Goal: Transaction & Acquisition: Obtain resource

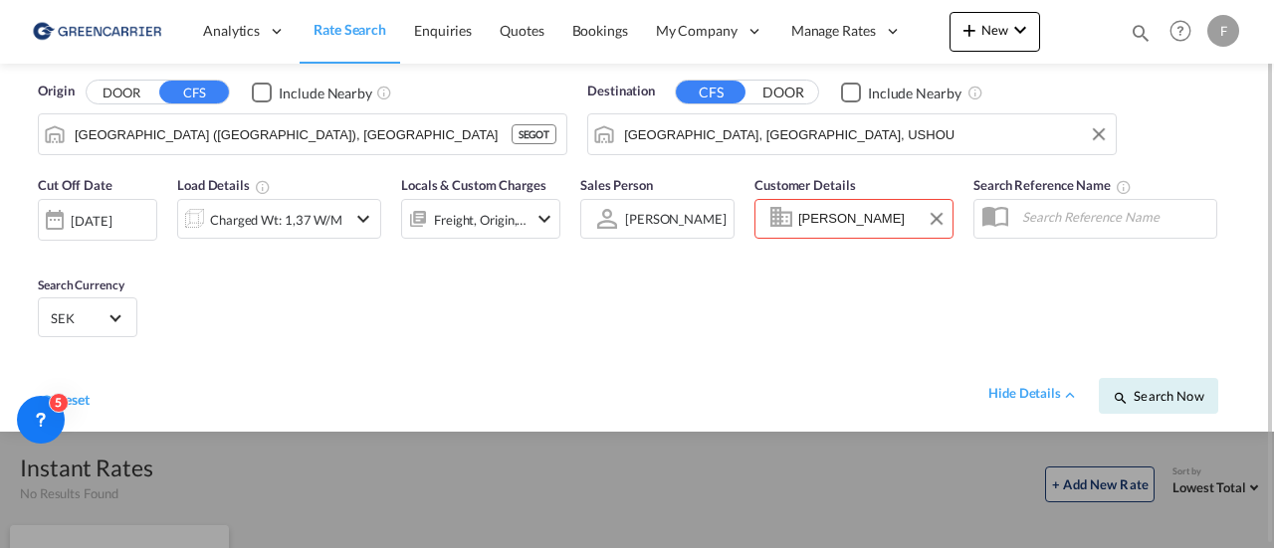
drag, startPoint x: 788, startPoint y: 227, endPoint x: 751, endPoint y: 227, distance: 36.8
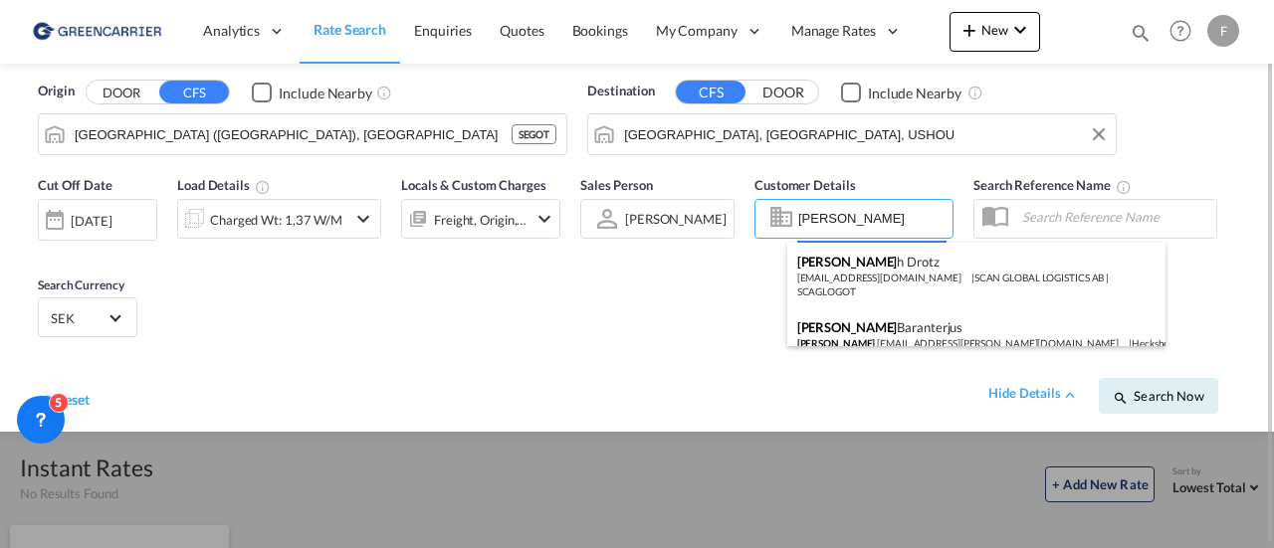
drag, startPoint x: 832, startPoint y: 214, endPoint x: 715, endPoint y: 217, distance: 117.5
click at [715, 217] on body "Analytics Reports Dashboard Rate Search Enquiries Quotes Bookings" at bounding box center [637, 274] width 1274 height 548
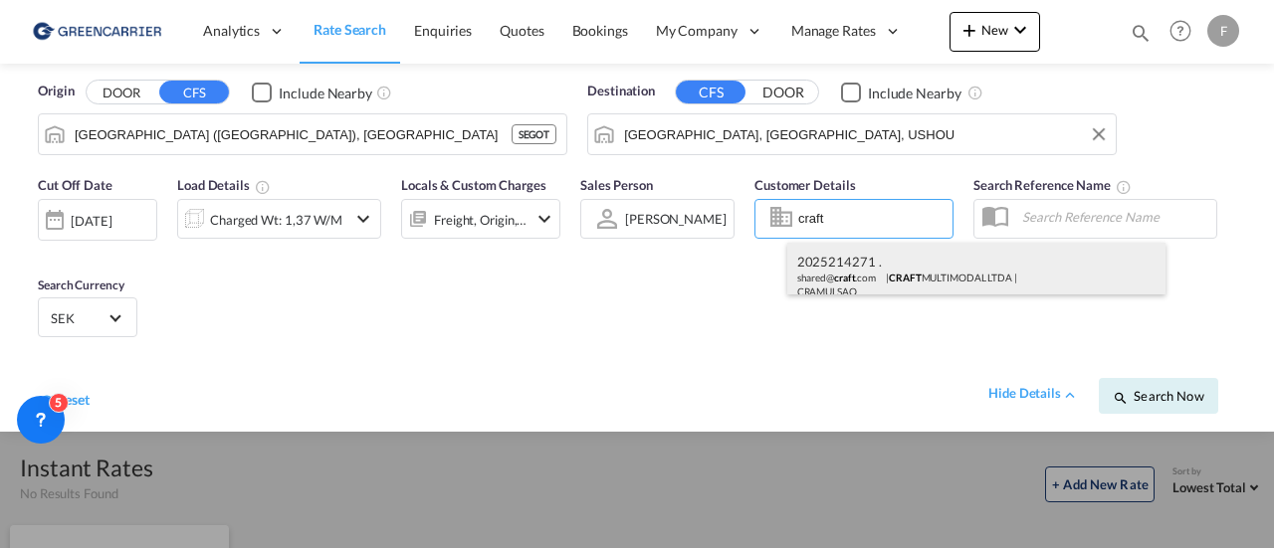
click at [899, 266] on div "2025214271 . shared@ craft .com | CRAFT MULTIMODAL LTDA | CRAMULSAO" at bounding box center [976, 276] width 378 height 66
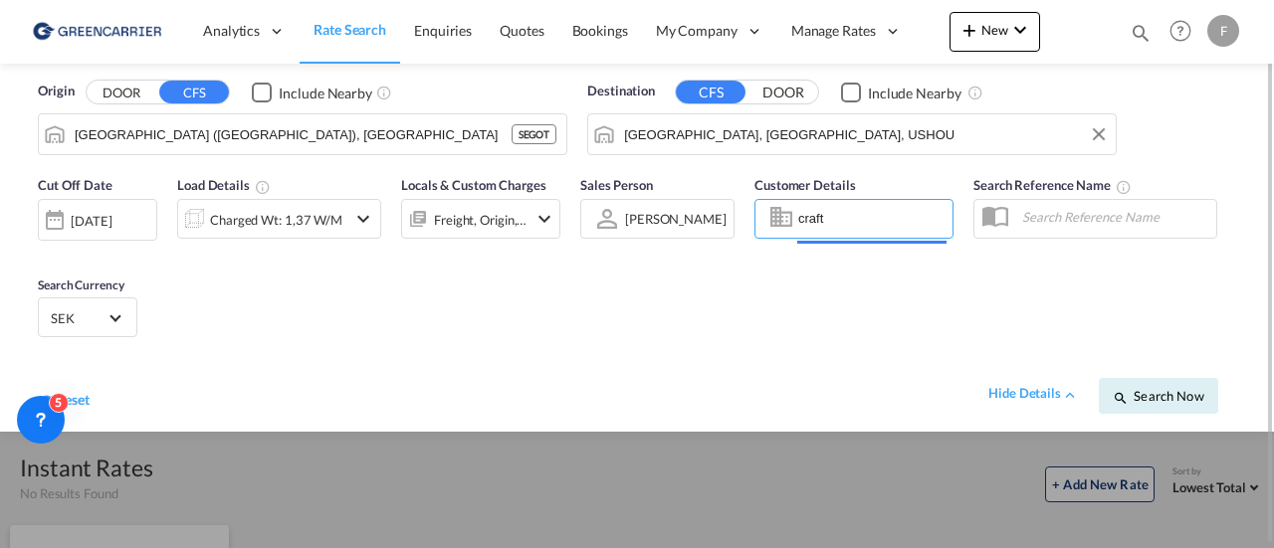
type input "CRAFT MULTIMODAL LTDA, 2025214271 ., [EMAIL_ADDRESS][DOMAIN_NAME]"
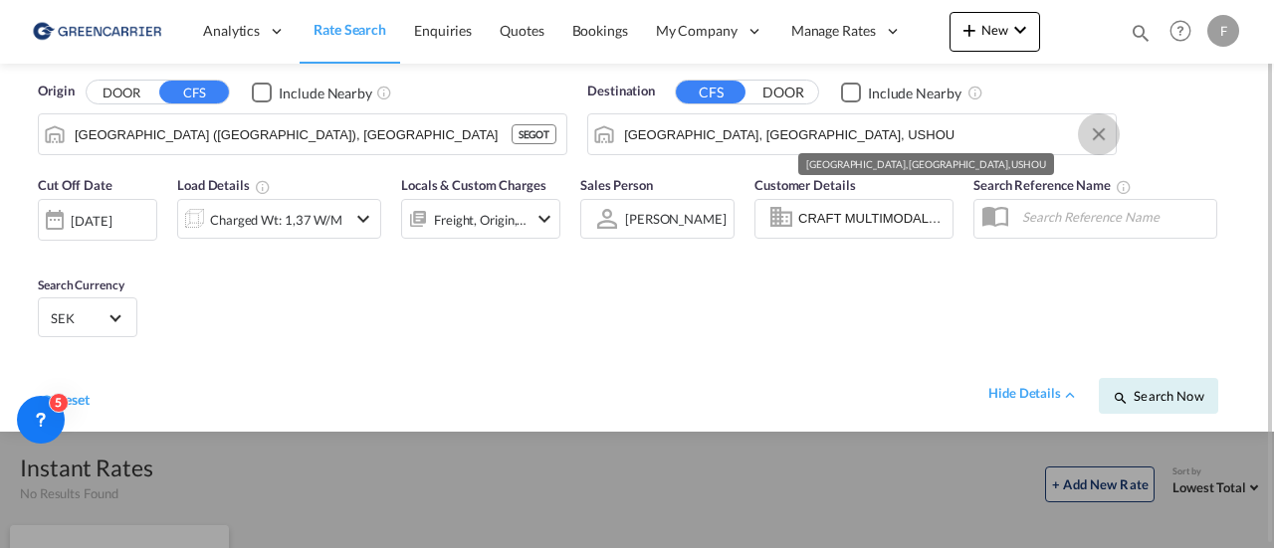
click at [1106, 128] on md-icon "Clear Input" at bounding box center [1099, 134] width 22 height 22
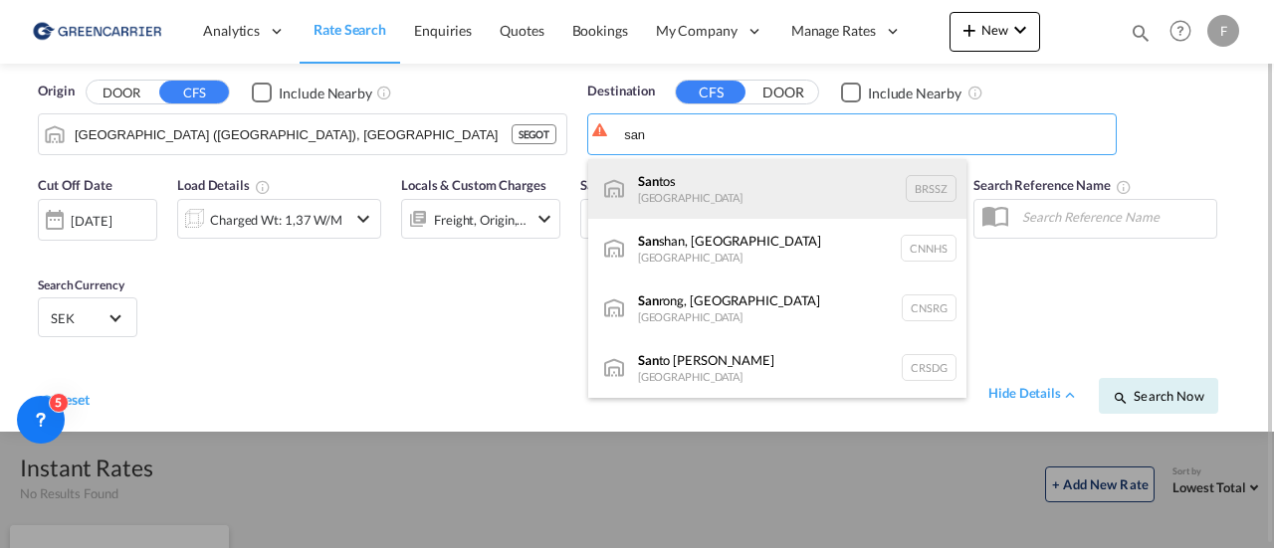
drag, startPoint x: 762, startPoint y: 186, endPoint x: 751, endPoint y: 188, distance: 11.1
click at [762, 187] on div "San tos [GEOGRAPHIC_DATA] BRSSZ" at bounding box center [777, 189] width 378 height 60
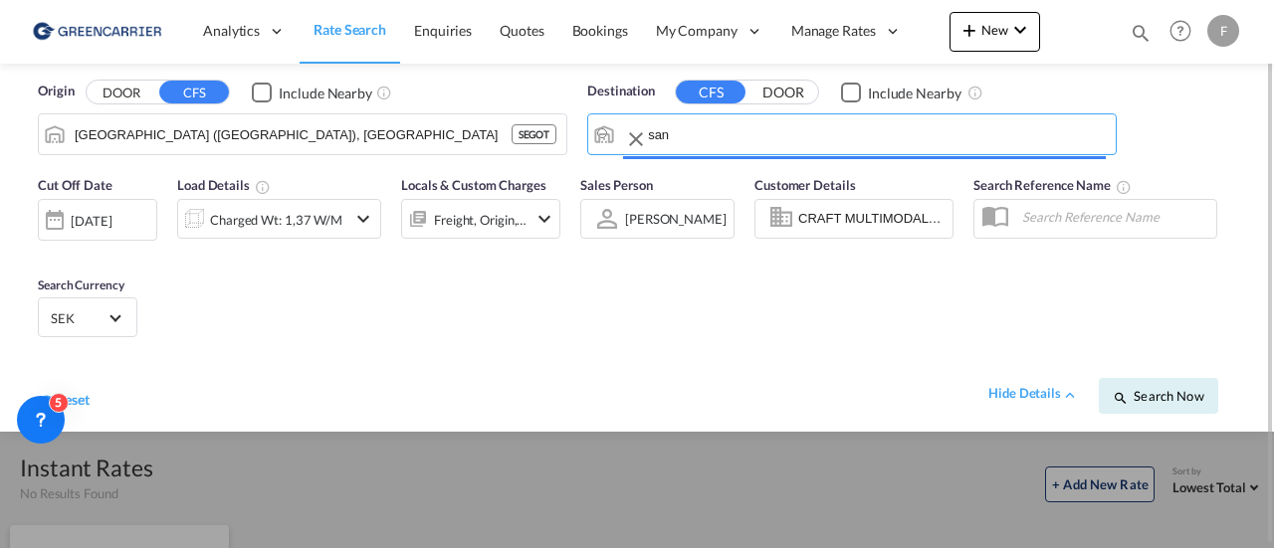
type input "Santos, BRSSZ"
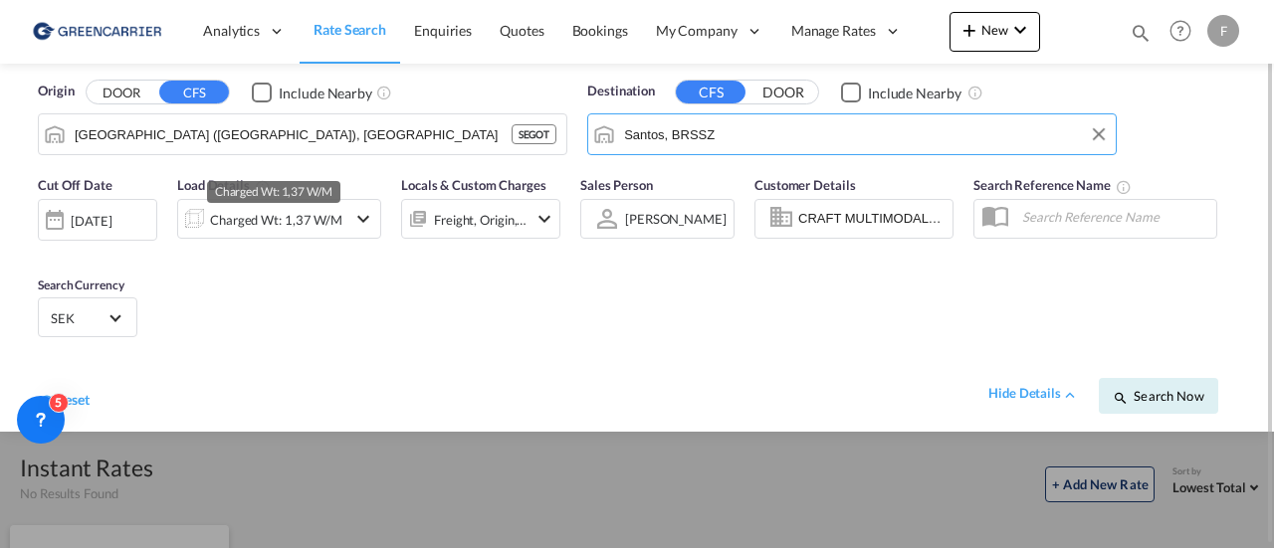
click at [309, 224] on div "Charged Wt: 1,37 W/M" at bounding box center [276, 220] width 132 height 28
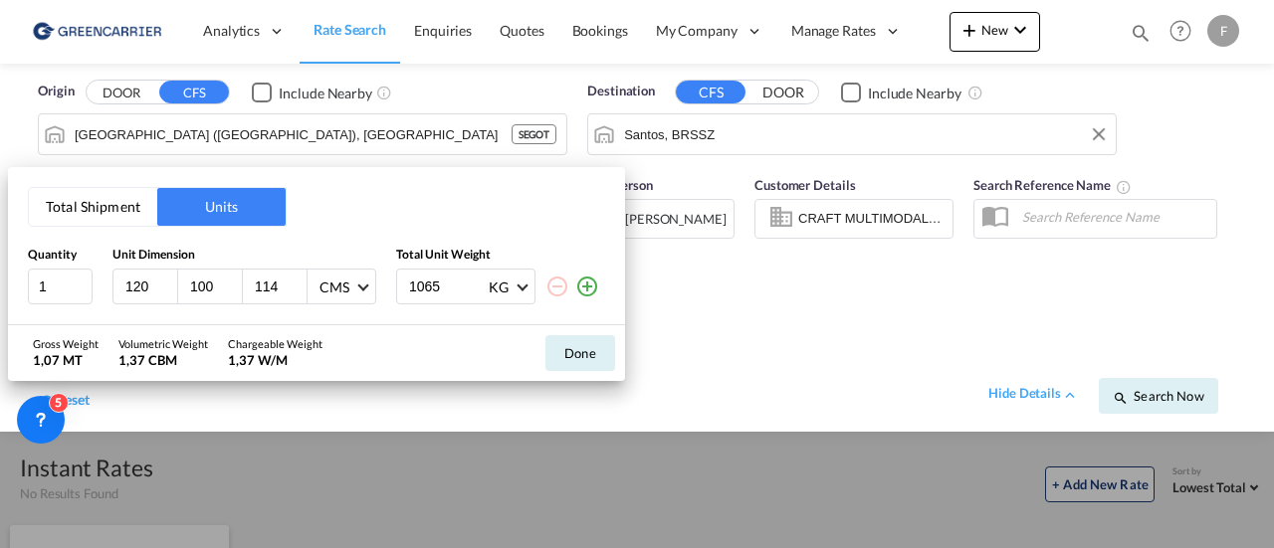
click at [107, 200] on button "Total Shipment" at bounding box center [93, 207] width 128 height 38
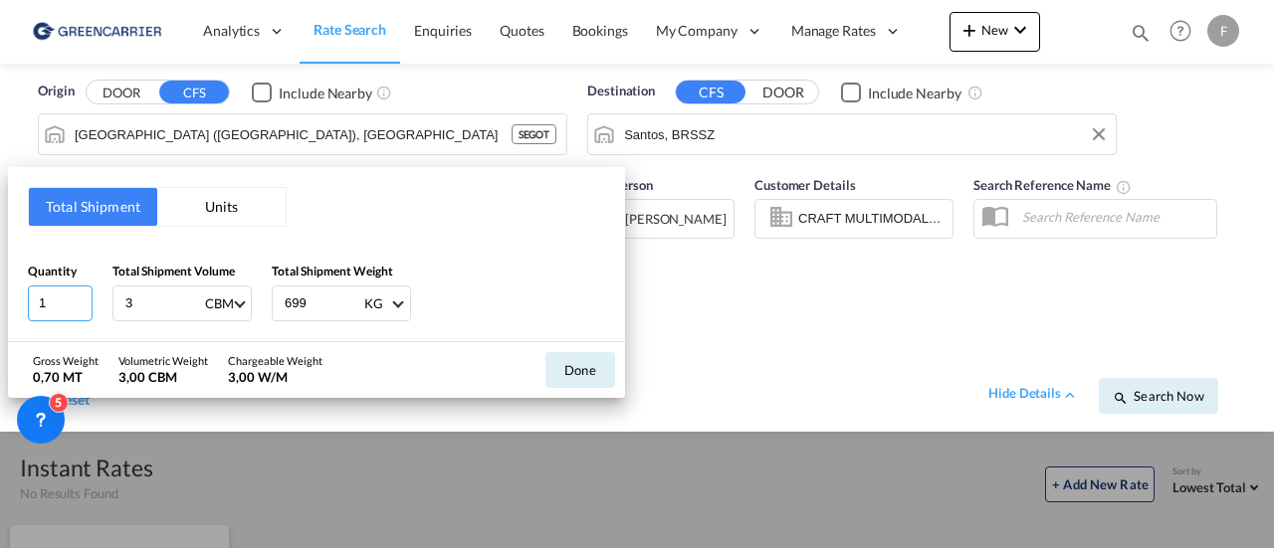
click at [55, 292] on input "1" at bounding box center [60, 304] width 65 height 36
drag, startPoint x: 55, startPoint y: 292, endPoint x: -90, endPoint y: 284, distance: 144.5
click at [0, 284] on html "Analytics Reports Dashboard Rate Search Enquiries Quotes" at bounding box center [637, 274] width 1274 height 548
type input "3"
type input "700"
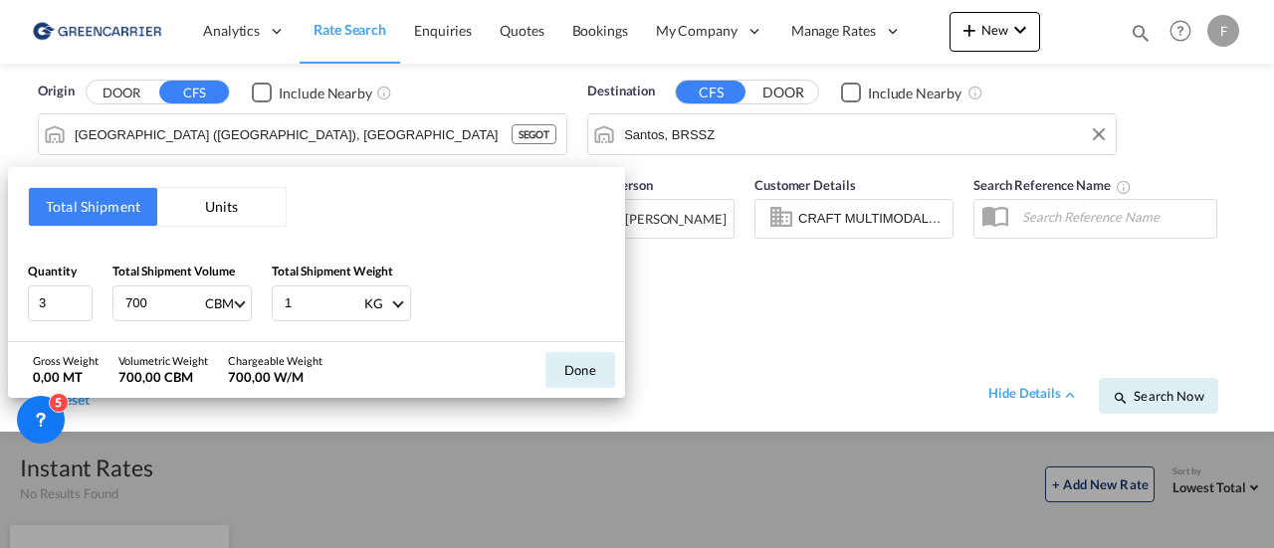
type input "1"
type input "1.025"
type input "700"
click at [591, 379] on button "Done" at bounding box center [580, 370] width 70 height 36
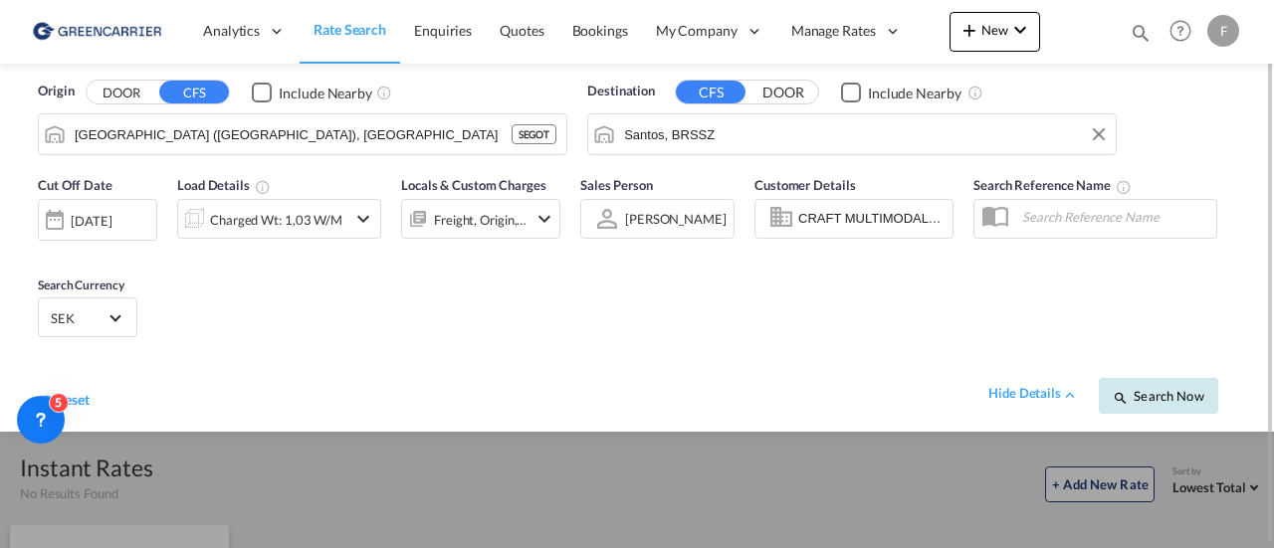
click at [1174, 394] on span "Search Now" at bounding box center [1158, 396] width 91 height 16
type input "SEGOT to BRSSZ / [DATE]"
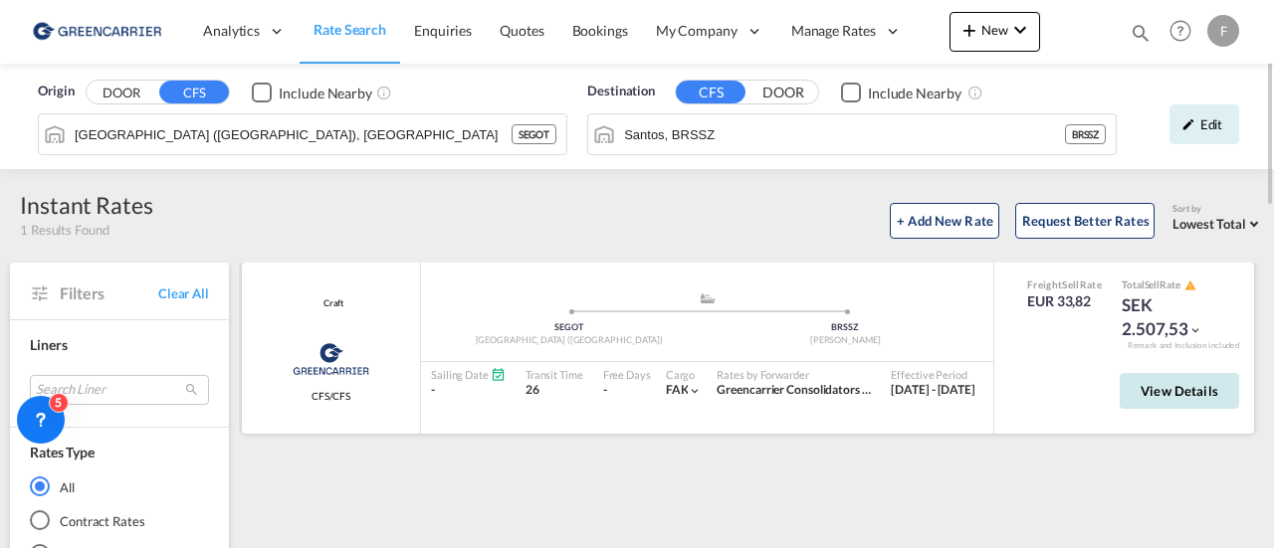
click at [1209, 395] on span "View Details" at bounding box center [1180, 391] width 78 height 16
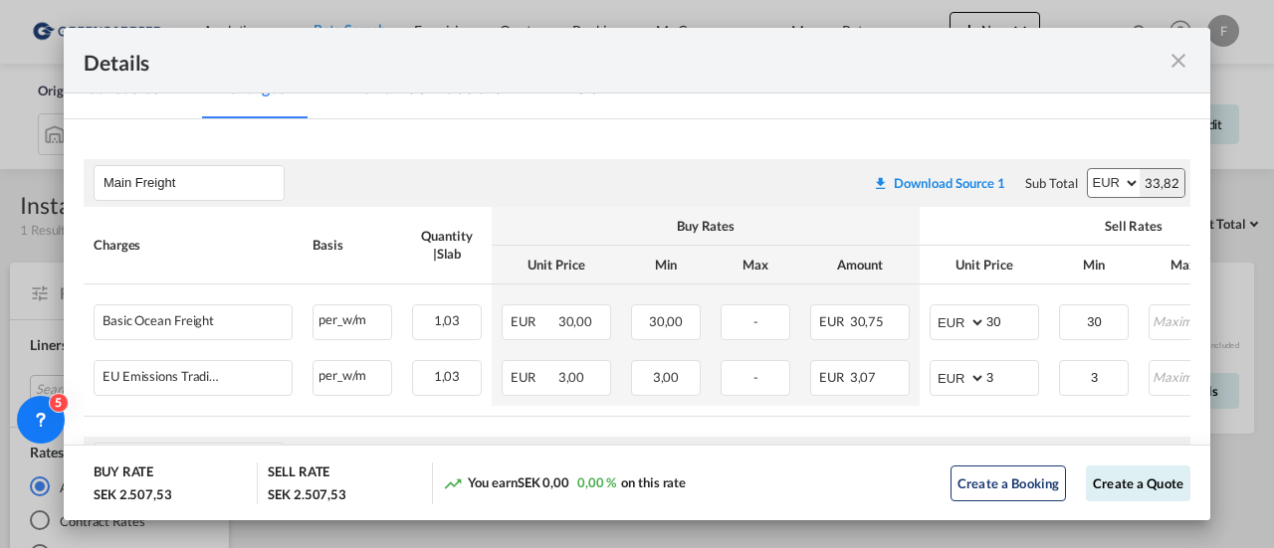
scroll to position [398, 0]
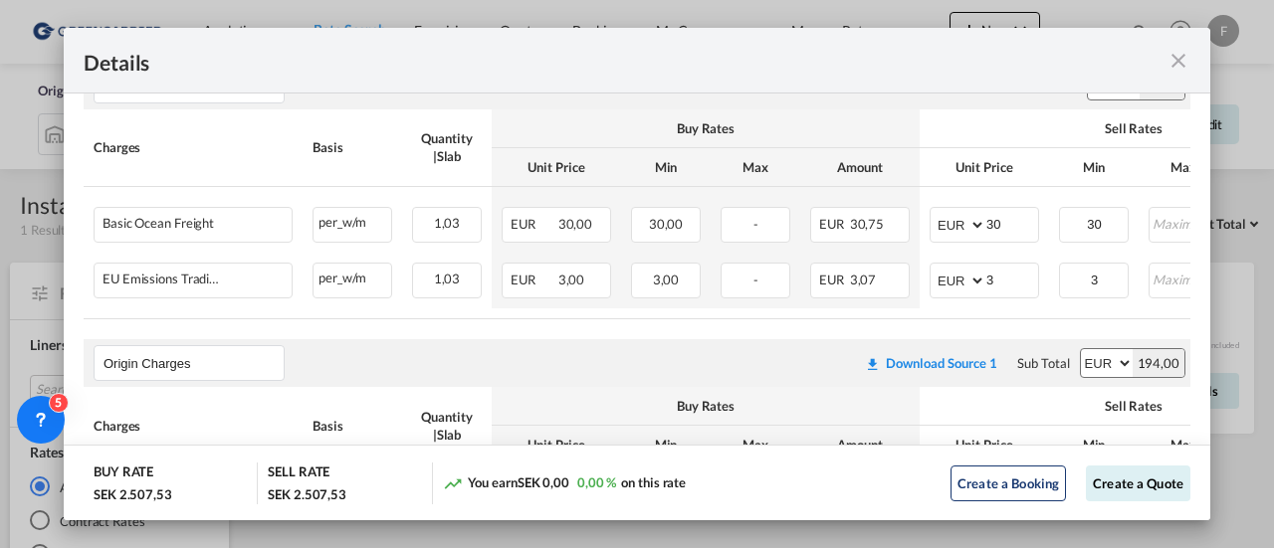
click at [1077, 313] on table "Charges Basis Quantity | Slab Buy Rates Sell Rates Comments Action Unit Price M…" at bounding box center [789, 214] width 1410 height 210
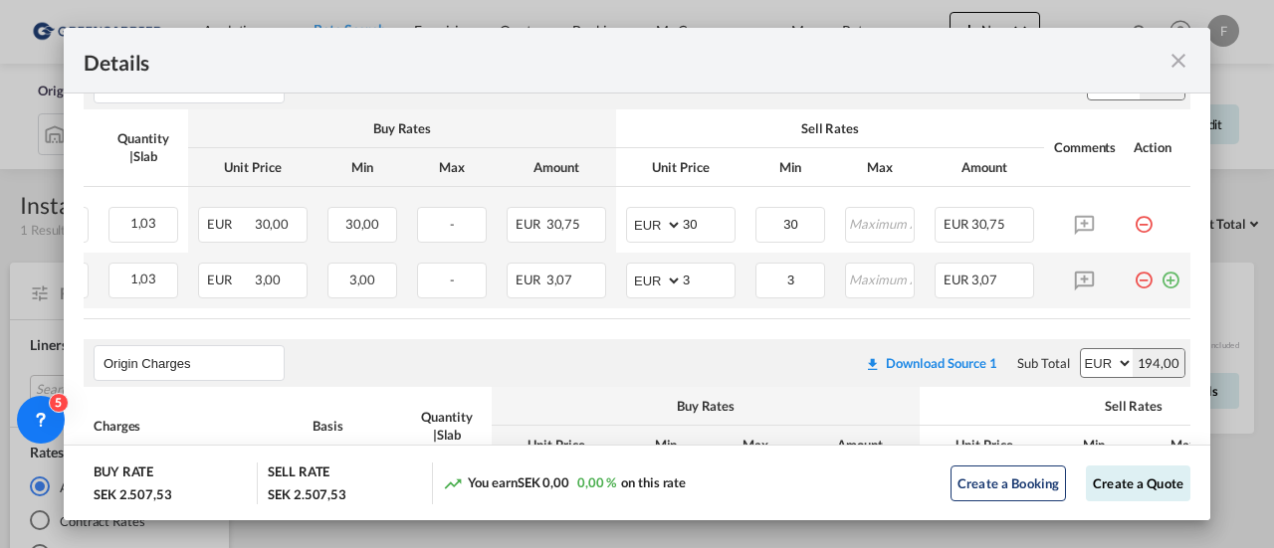
click at [1160, 277] on md-icon "icon-plus-circle-outline green-400-fg" at bounding box center [1170, 273] width 20 height 20
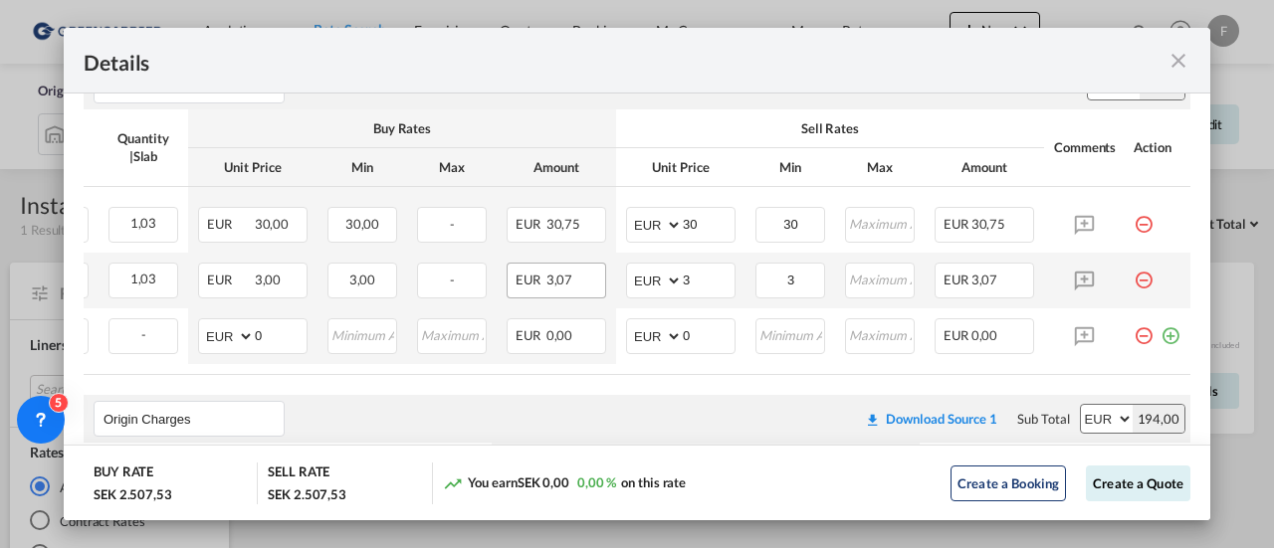
scroll to position [0, 0]
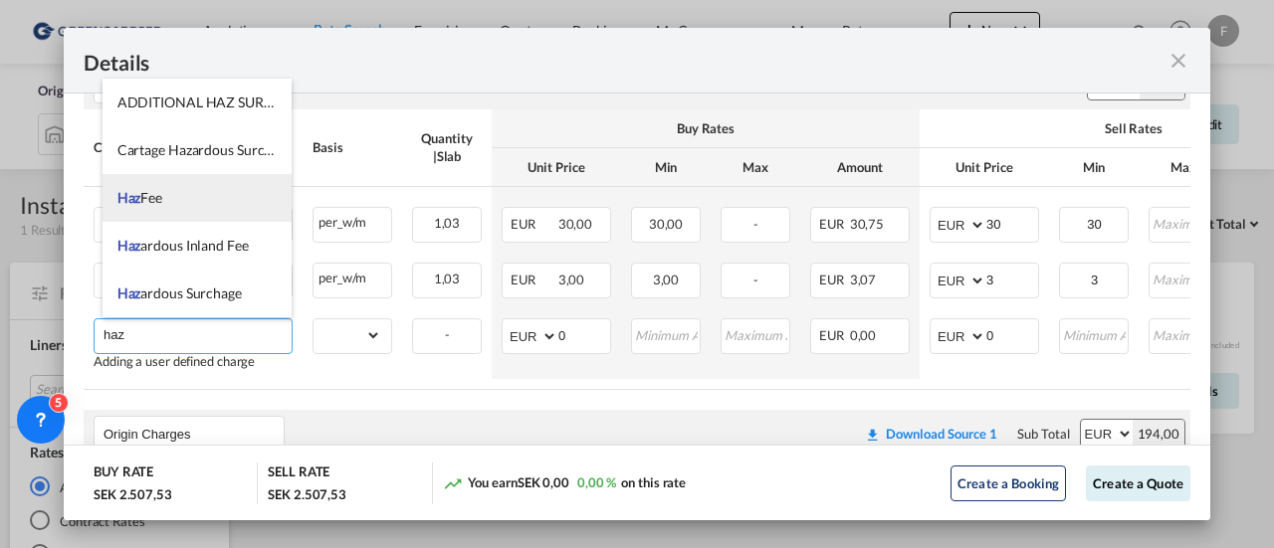
click at [123, 191] on span "Haz" at bounding box center [129, 197] width 24 height 17
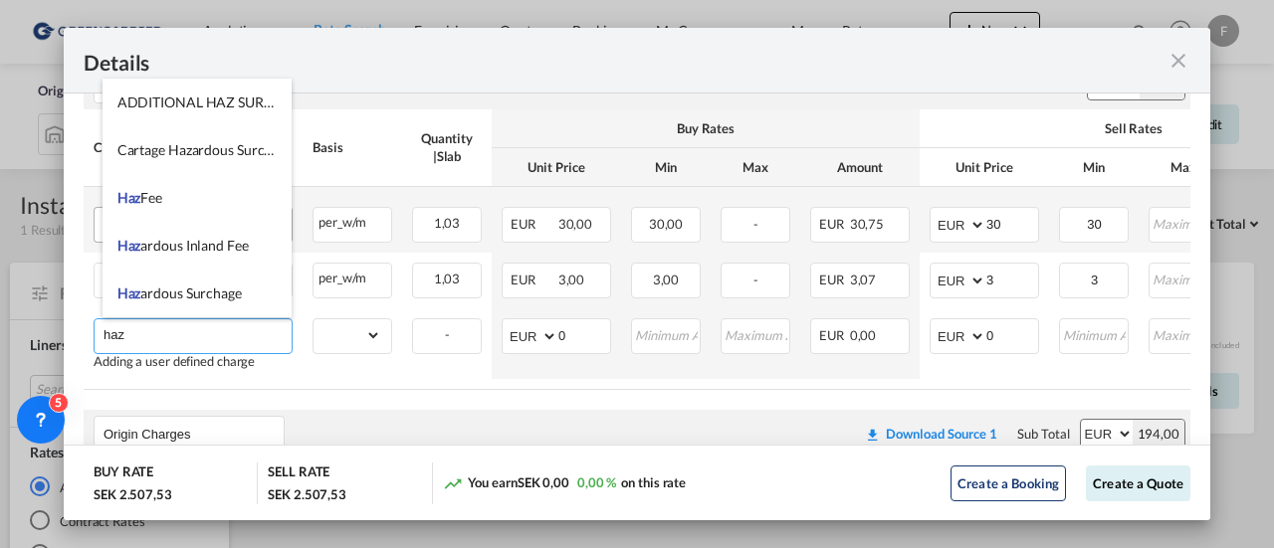
type input "Haz Fee"
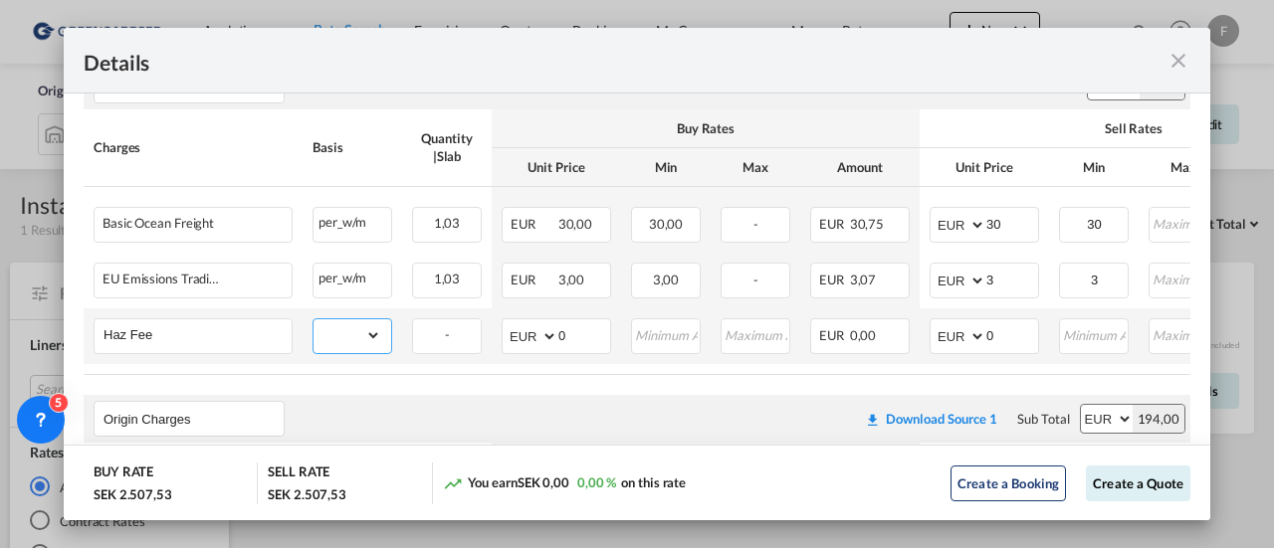
click at [346, 342] on select "gross_weight volumetric_weight per_shipment per_bl per_km per_hawb per_kg flat …" at bounding box center [347, 335] width 68 height 32
select select "per_shipment"
click at [313, 319] on select "gross_weight volumetric_weight per_shipment per_bl per_km per_hawb per_kg flat …" at bounding box center [347, 335] width 68 height 32
drag, startPoint x: 1014, startPoint y: 340, endPoint x: 924, endPoint y: 337, distance: 90.6
click at [929, 347] on td "AED AFN ALL AMD ANG AOA ARS AUD AWG AZN BAM BBD BDT BGN BHD BIF BMD BND BOB BRL…" at bounding box center [984, 337] width 129 height 56
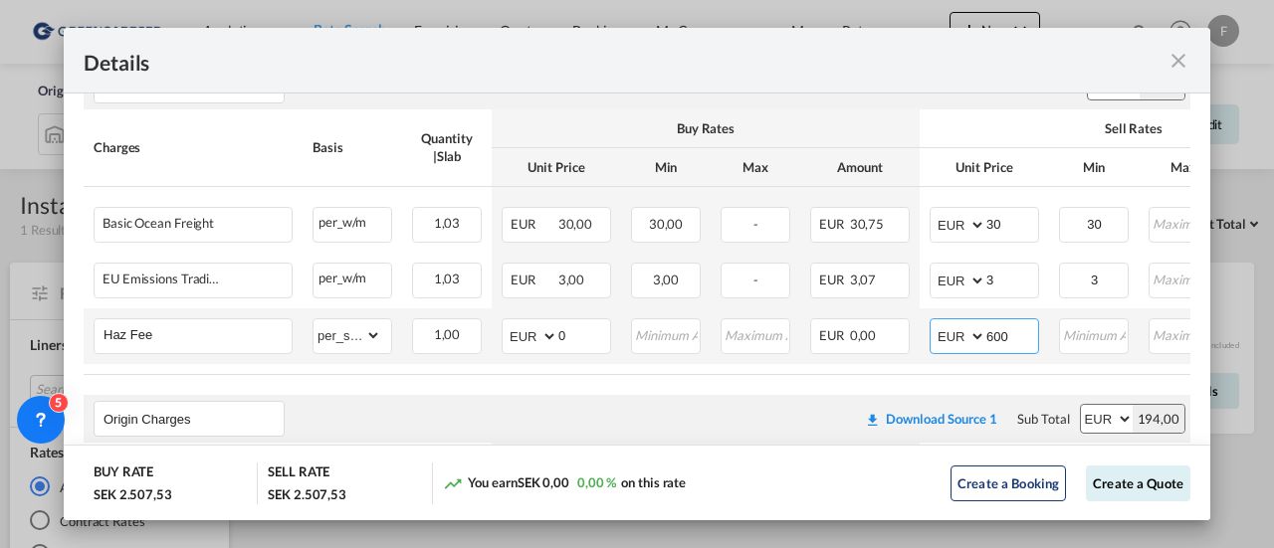
type input "600"
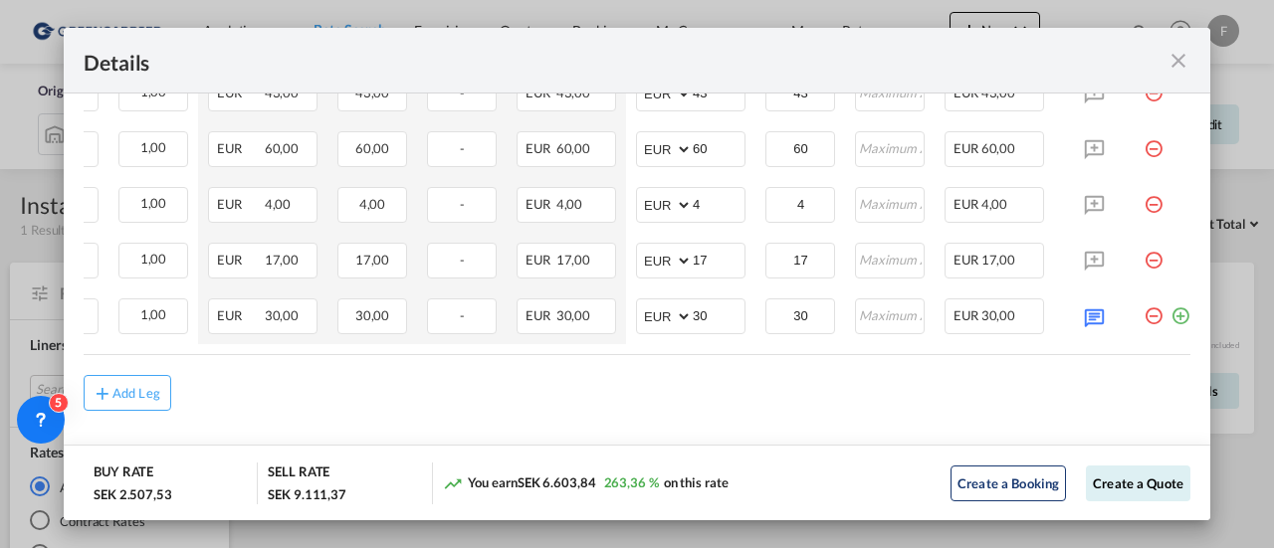
scroll to position [0, 320]
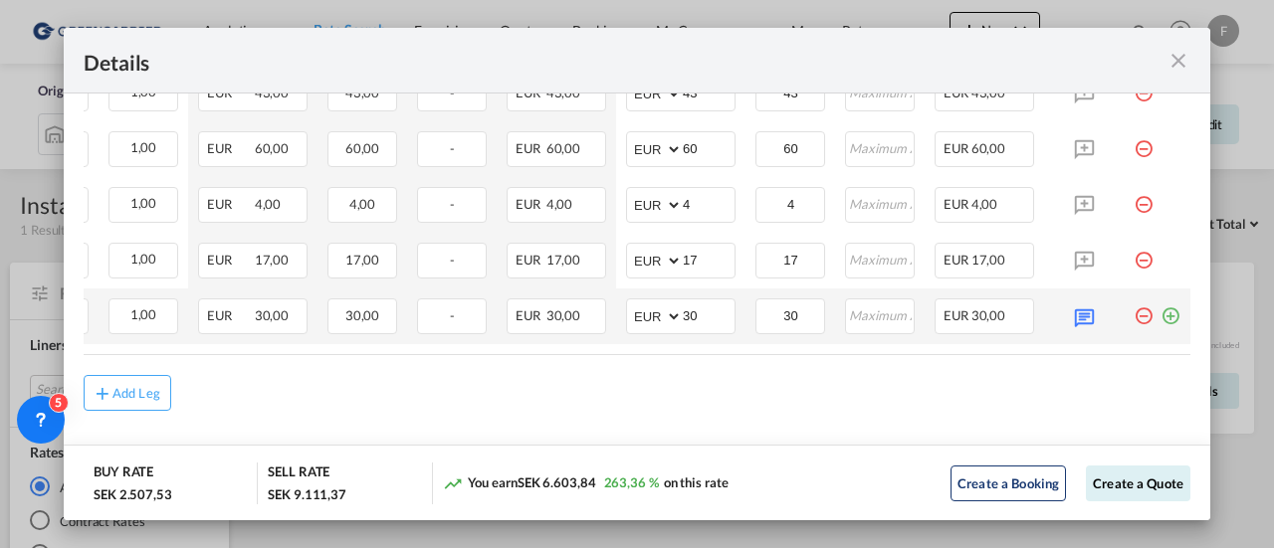
click at [1160, 303] on md-icon "icon-plus-circle-outline green-400-fg" at bounding box center [1170, 309] width 20 height 20
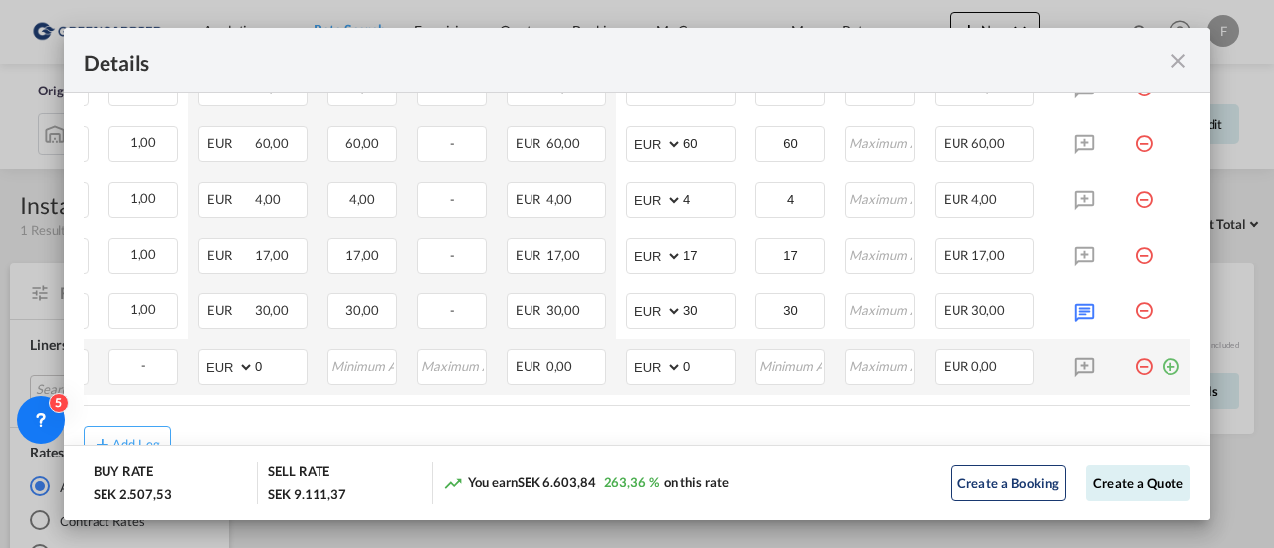
scroll to position [0, 0]
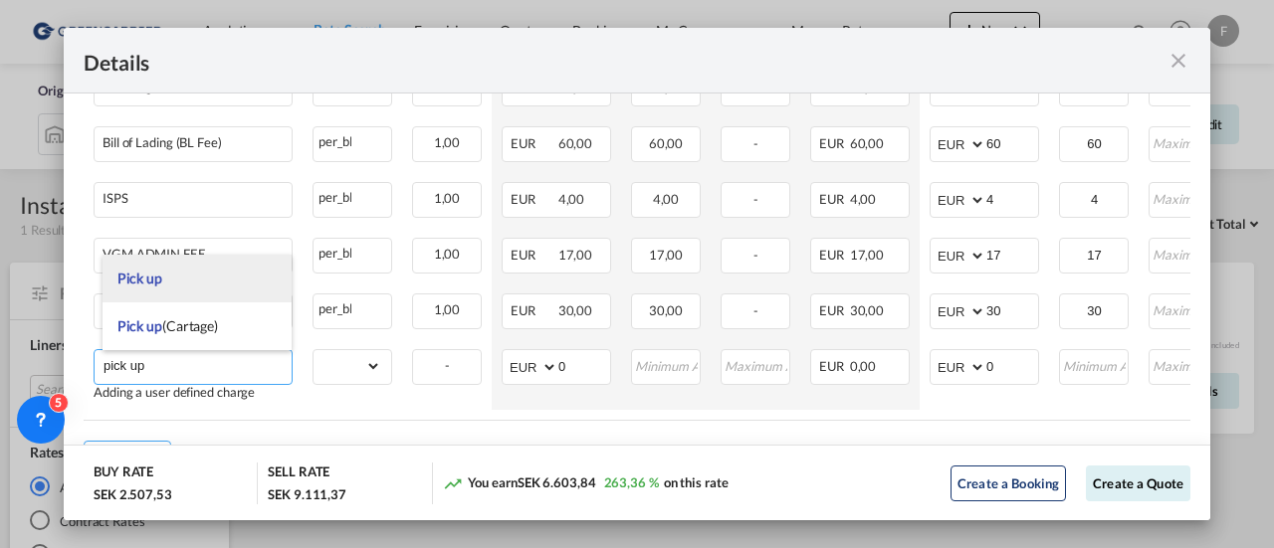
click at [159, 276] on span "Pick up" at bounding box center [139, 278] width 45 height 17
type input "Pick up"
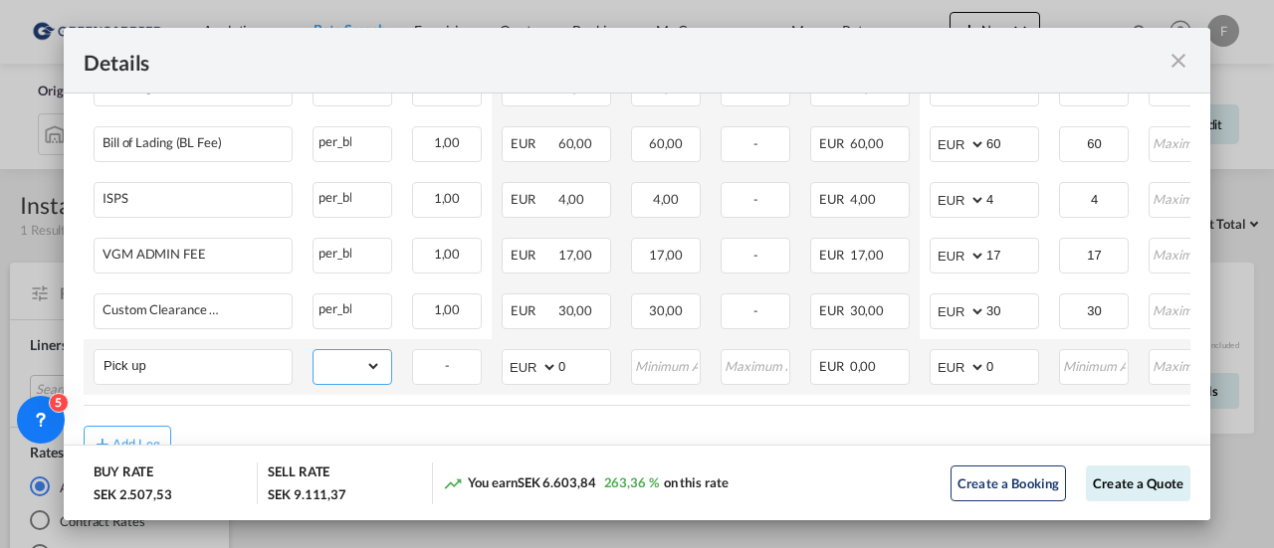
click at [341, 369] on select "gross_weight volumetric_weight per_shipment per_bl per_km per_hawb per_kg flat …" at bounding box center [347, 366] width 68 height 32
select select "per_shipment"
click at [313, 350] on select "gross_weight volumetric_weight per_shipment per_bl per_km per_hawb per_kg flat …" at bounding box center [347, 366] width 68 height 32
drag, startPoint x: 999, startPoint y: 361, endPoint x: 848, endPoint y: 333, distance: 153.8
click at [883, 361] on tr "Pick up Please Enter Already Exists gross_weight volumetric_weight per_shipment…" at bounding box center [789, 367] width 1410 height 56
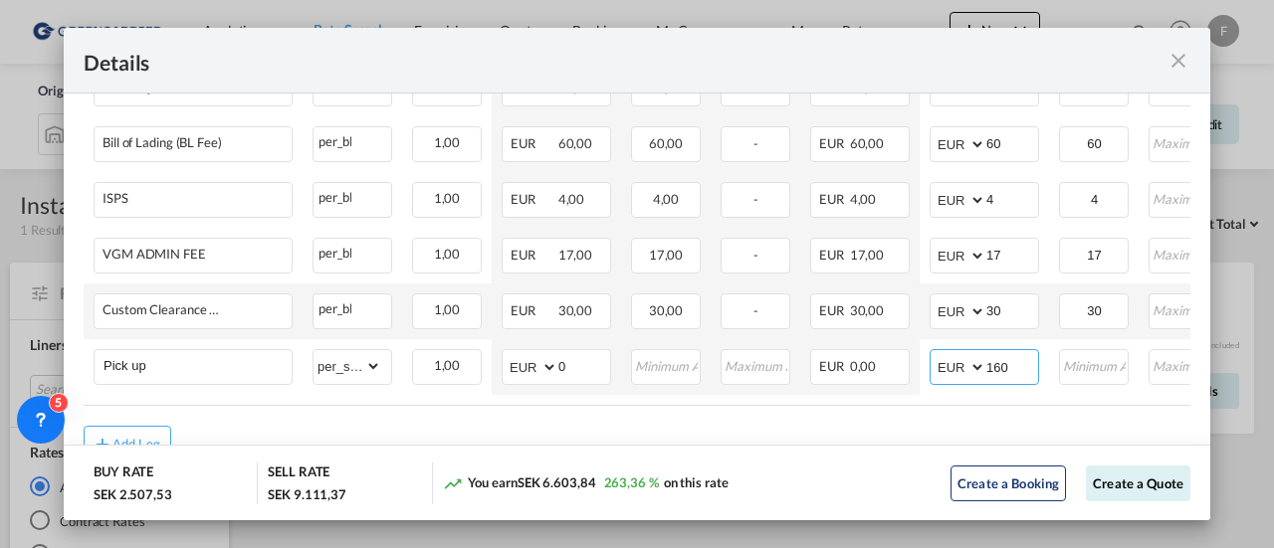
type input "160"
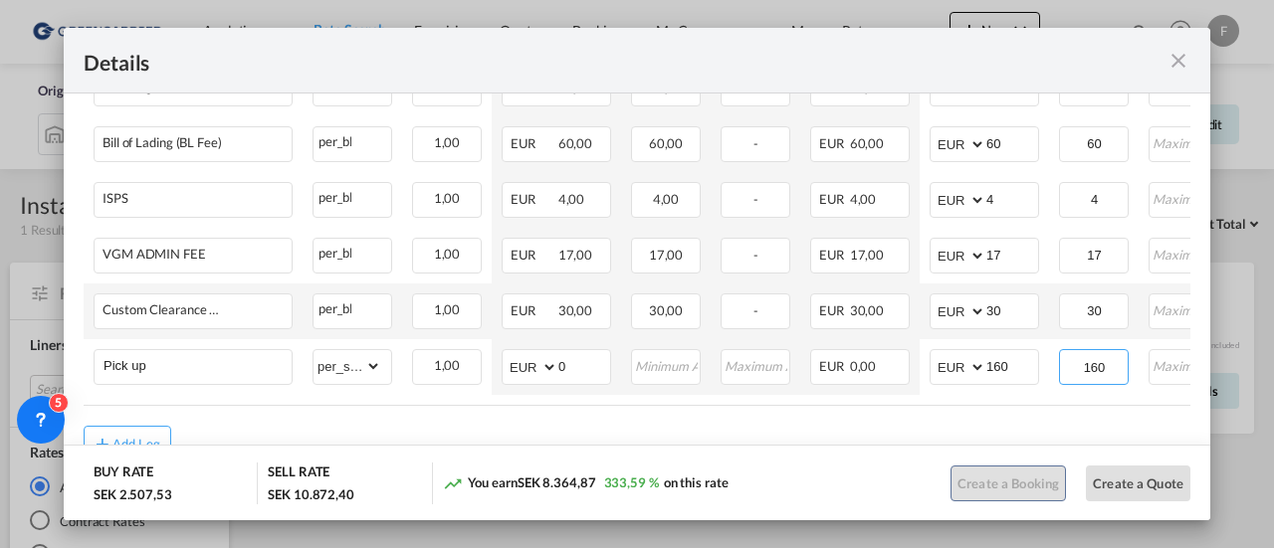
type input "160"
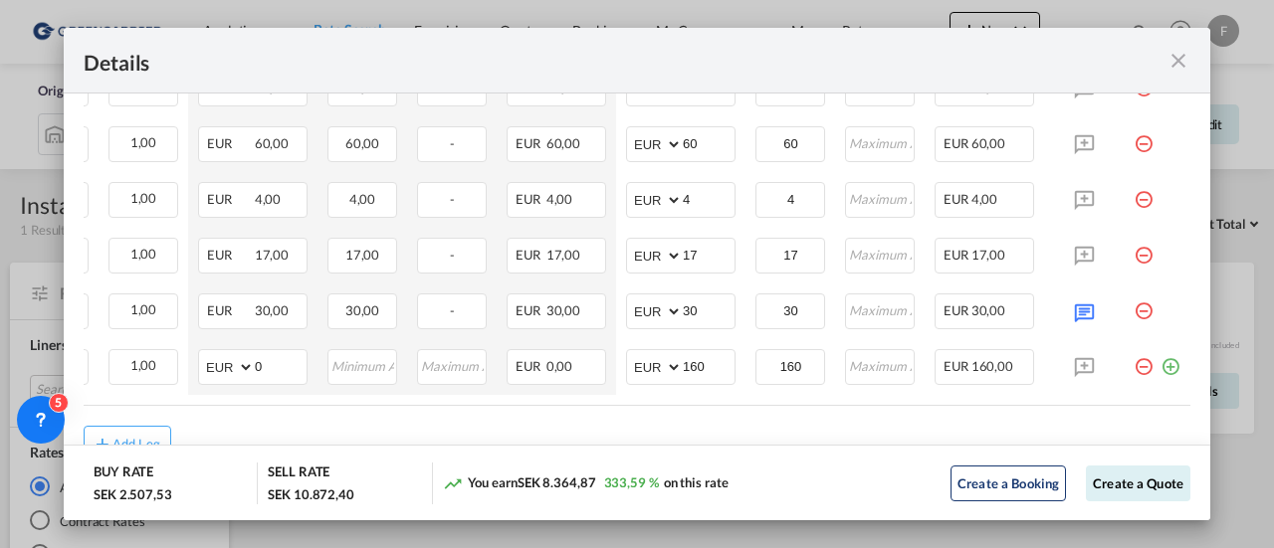
scroll to position [0, 320]
click at [1160, 367] on md-icon "icon-plus-circle-outline green-400-fg" at bounding box center [1170, 359] width 20 height 20
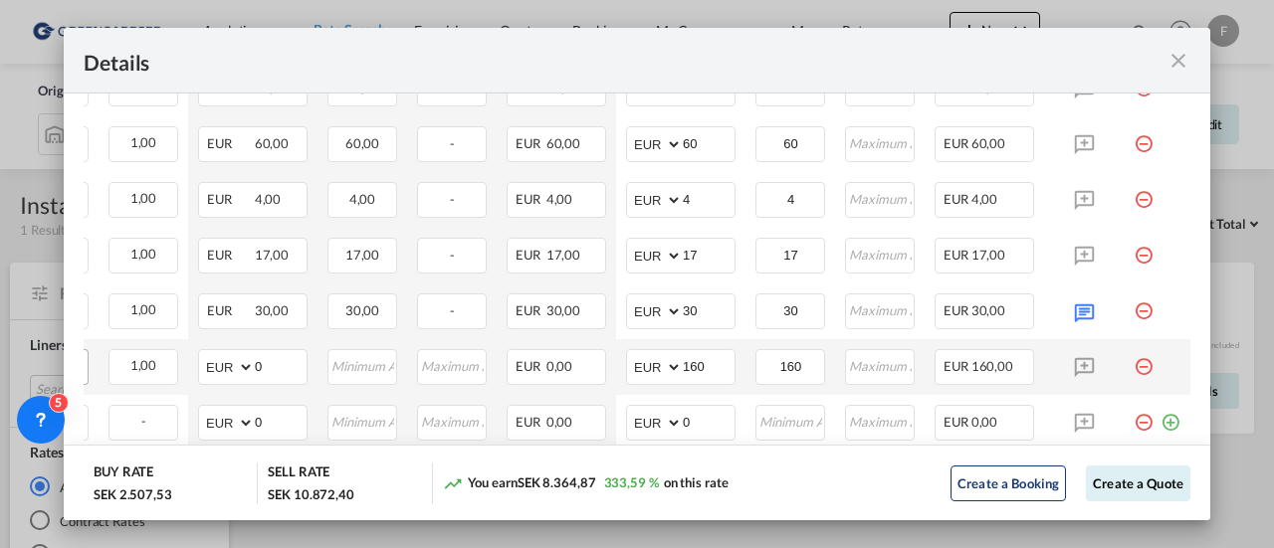
scroll to position [0, 0]
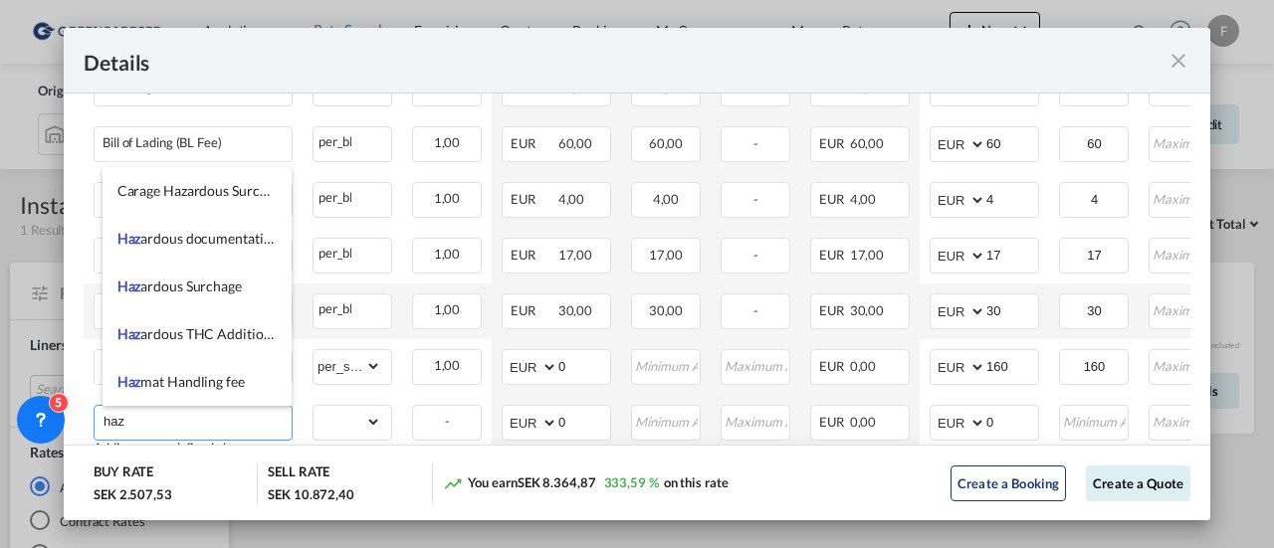
click at [206, 285] on span "Haz ardous Surchage" at bounding box center [179, 286] width 124 height 17
type input "Hazardous Surchage"
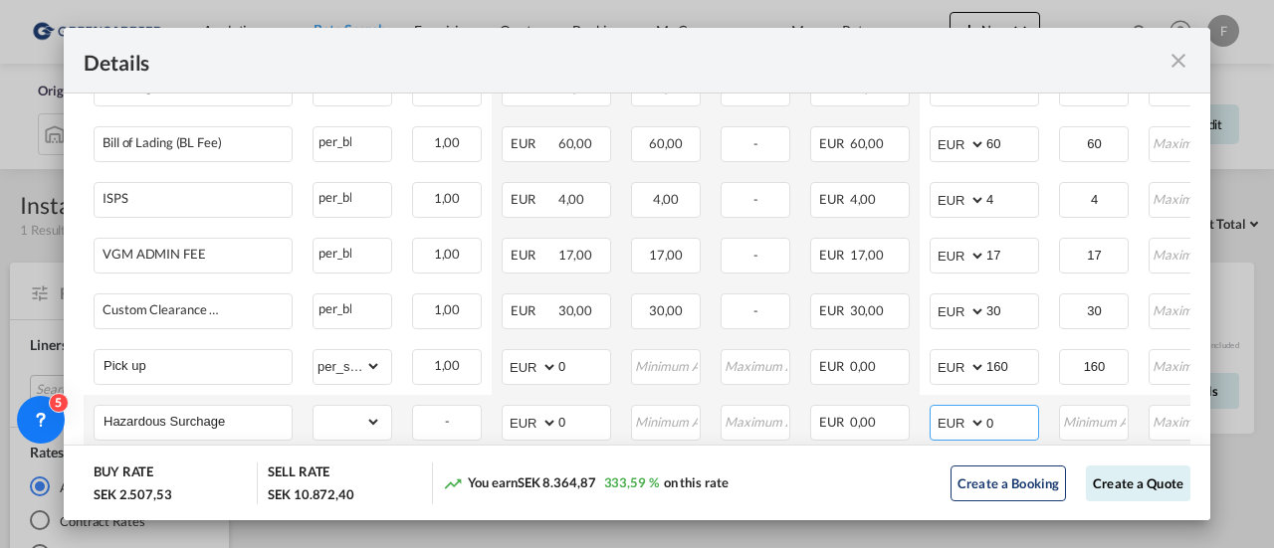
click at [1001, 414] on input "0" at bounding box center [1012, 421] width 52 height 30
drag, startPoint x: 1005, startPoint y: 416, endPoint x: 882, endPoint y: 421, distance: 123.5
click at [897, 429] on tr "Hazardous Surchage Please Enter Already Exists gross_weight volumetric_weight p…" at bounding box center [789, 423] width 1410 height 56
type input "120"
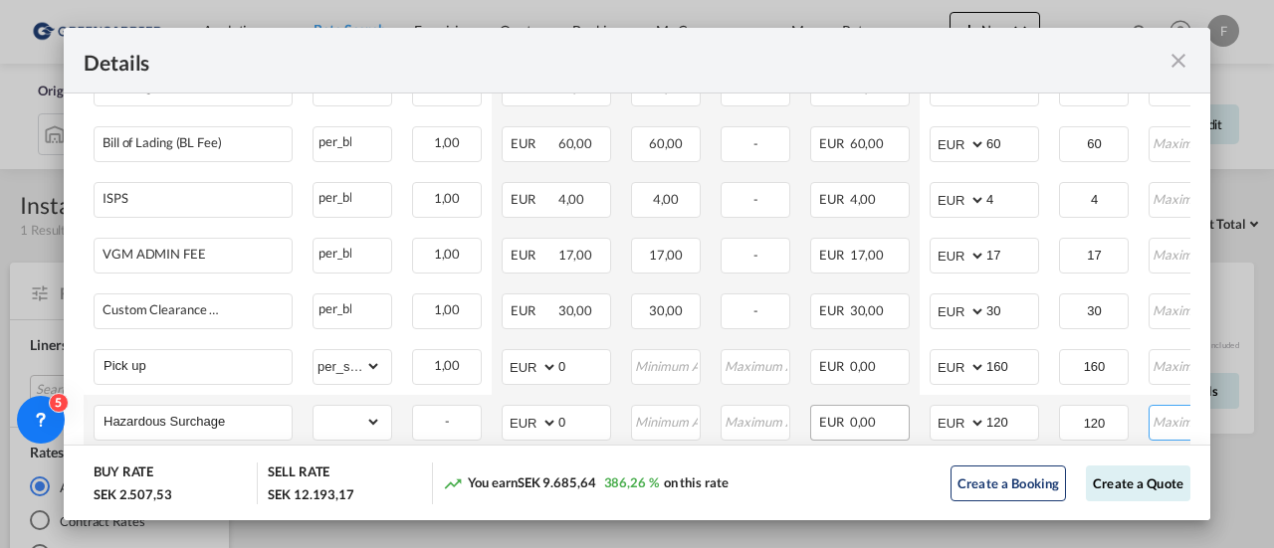
scroll to position [0, 44]
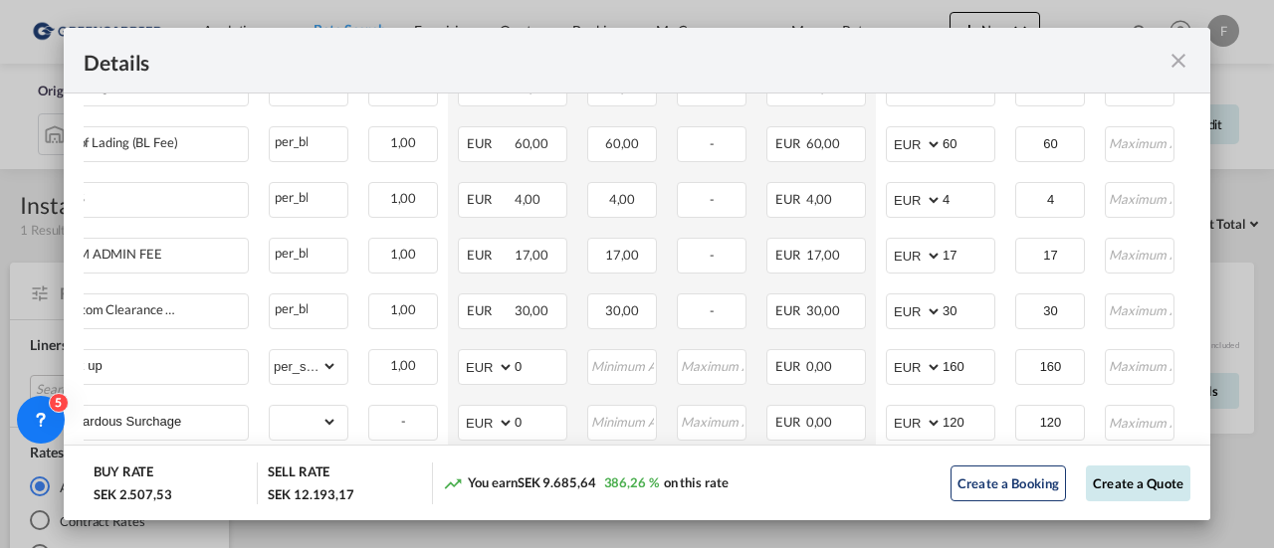
click at [1131, 477] on button "Create a Quote" at bounding box center [1138, 484] width 104 height 36
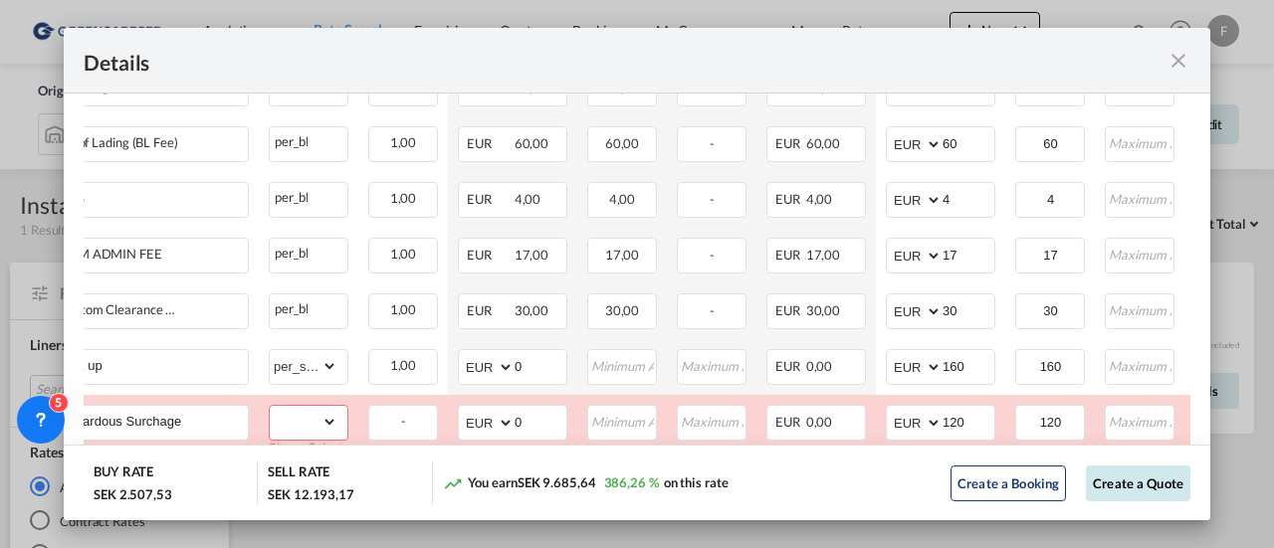
scroll to position [1045, 0]
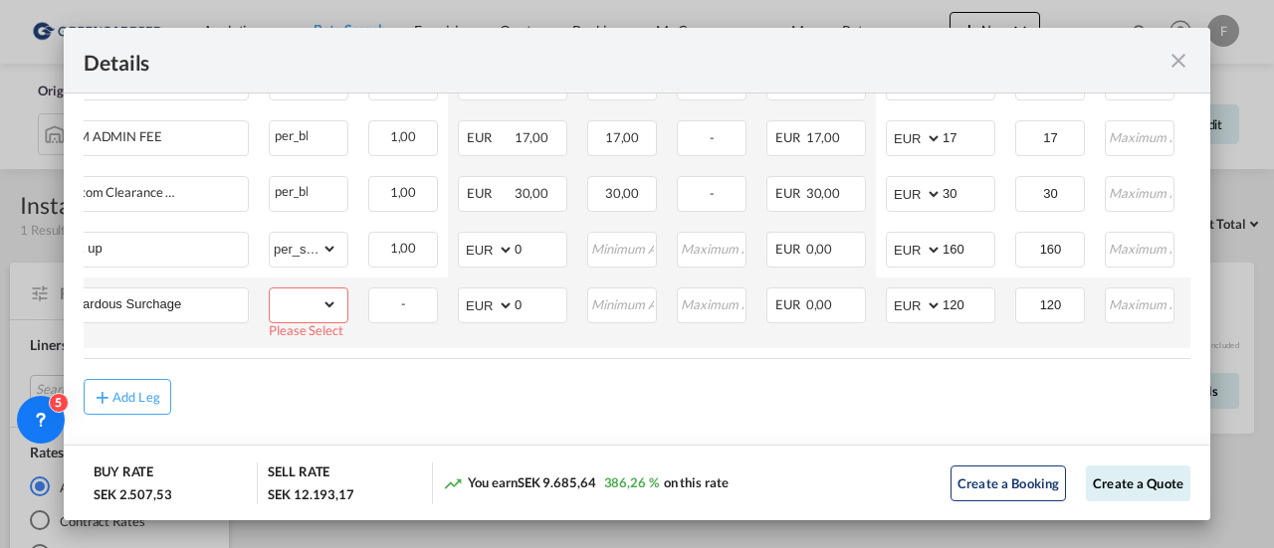
click at [335, 304] on select "gross_weight volumetric_weight per_shipment per_bl per_km per_hawb per_kg flat …" at bounding box center [304, 305] width 68 height 32
select select "per_shipment"
click at [270, 294] on select "gross_weight volumetric_weight per_shipment per_bl per_km per_hawb per_kg flat …" at bounding box center [304, 305] width 68 height 32
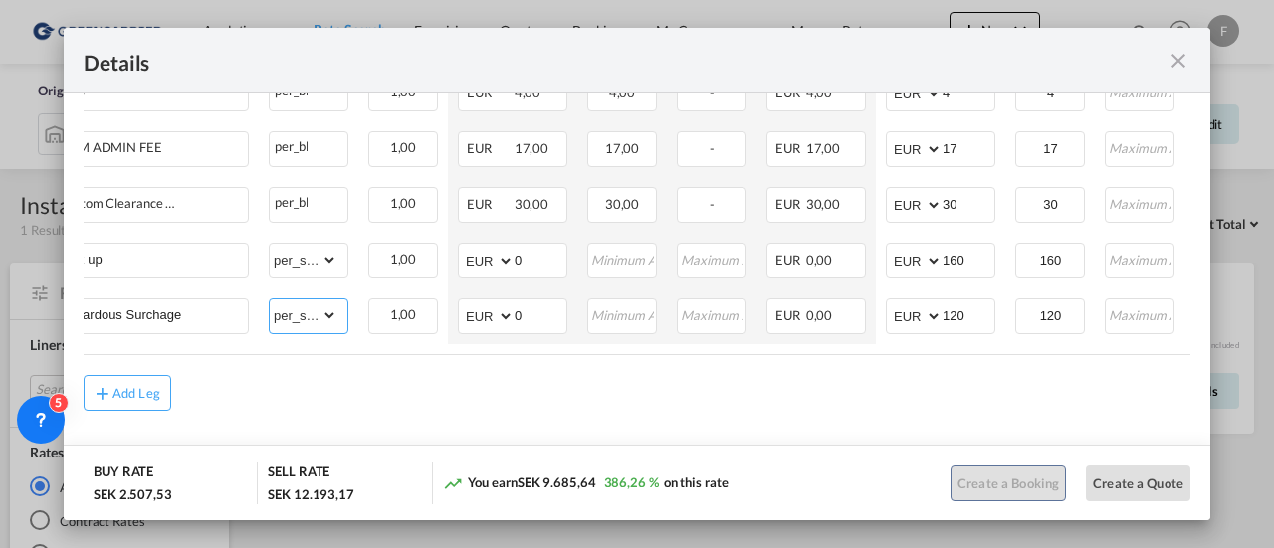
scroll to position [1039, 0]
click at [1133, 479] on button "Create a Quote" at bounding box center [1138, 484] width 104 height 36
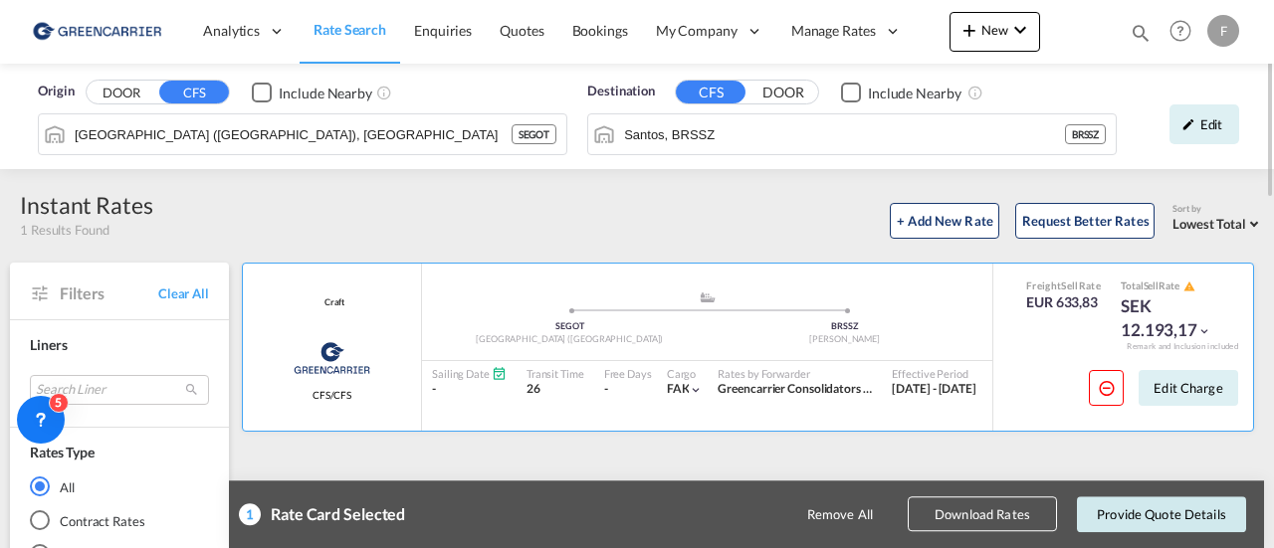
click at [1163, 509] on button "Provide Quote Details" at bounding box center [1161, 515] width 169 height 36
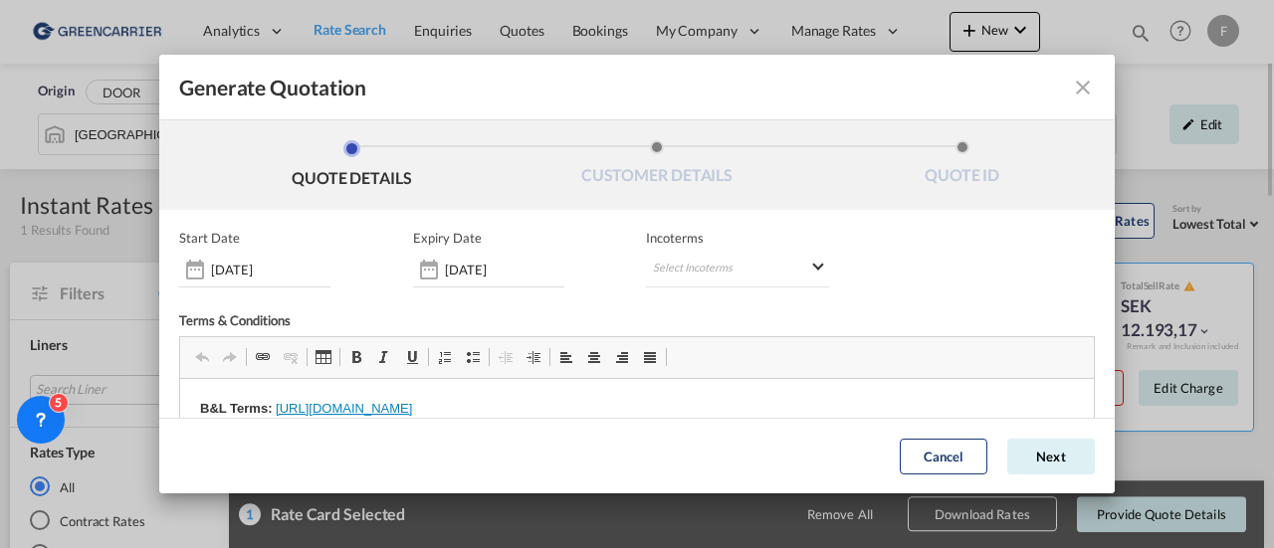
scroll to position [0, 0]
click at [696, 265] on md-select "Select Incoterms CIF - import Cost,Insurance and Freight CFR - import Cost and …" at bounding box center [737, 270] width 183 height 36
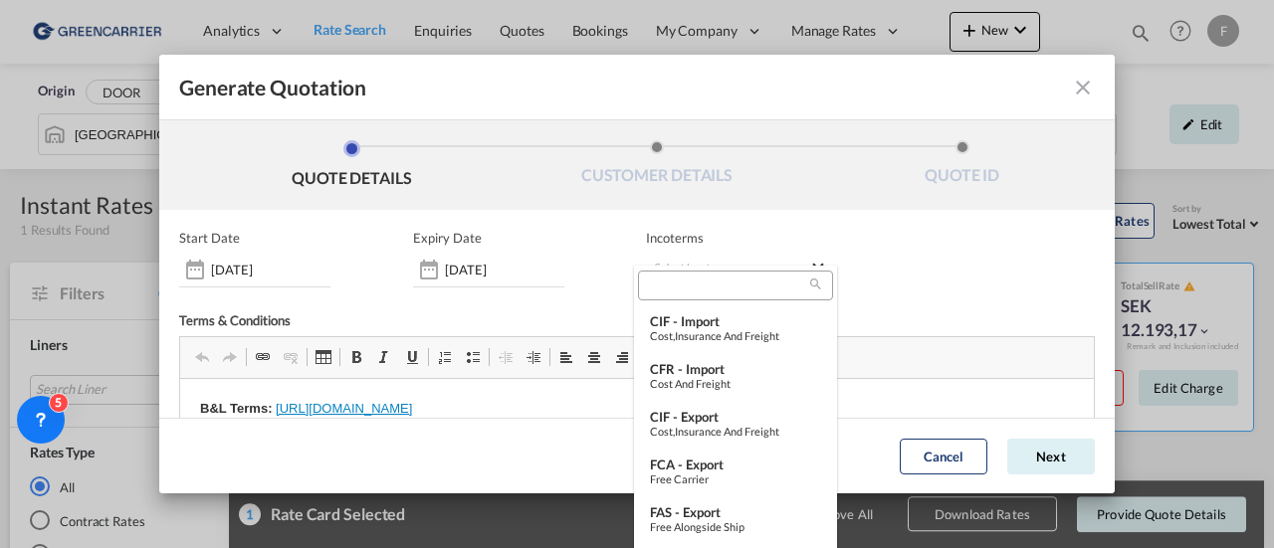
type md-option "[object Object]"
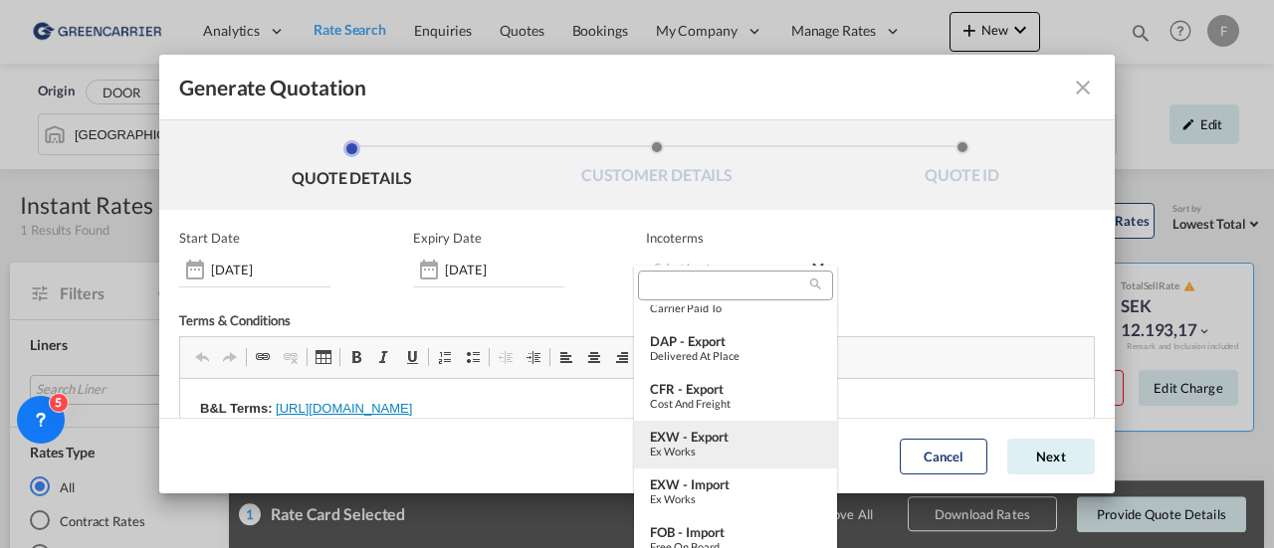
type md-option "[object Object]"
drag, startPoint x: 693, startPoint y: 434, endPoint x: 703, endPoint y: 429, distance: 11.1
click at [693, 435] on div "EXW - export" at bounding box center [735, 437] width 171 height 16
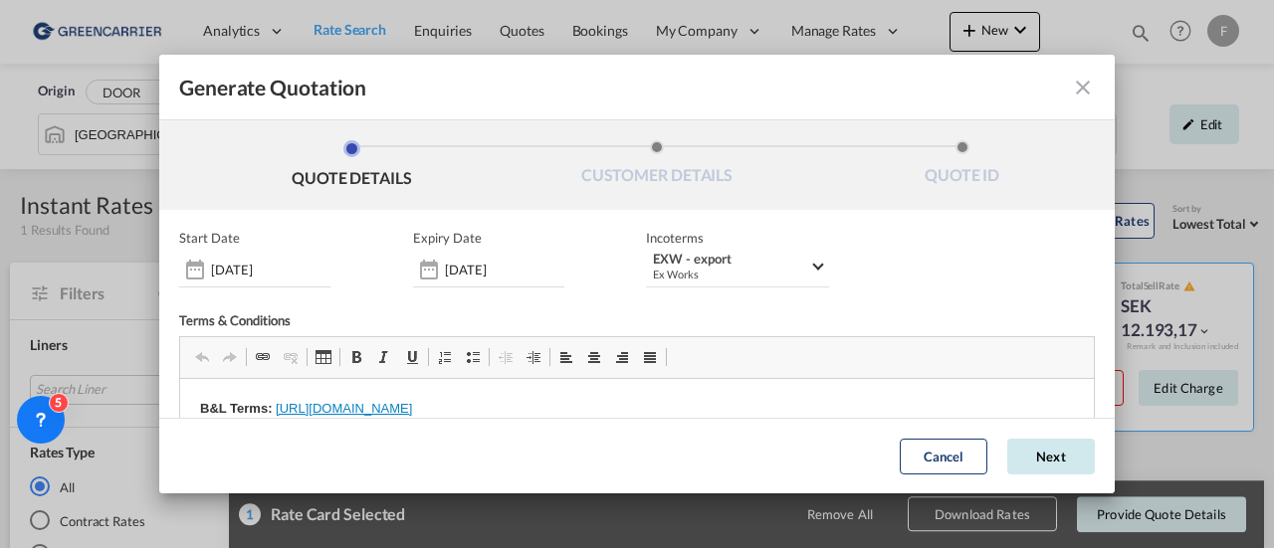
click at [1007, 459] on button "Next" at bounding box center [1051, 457] width 88 height 36
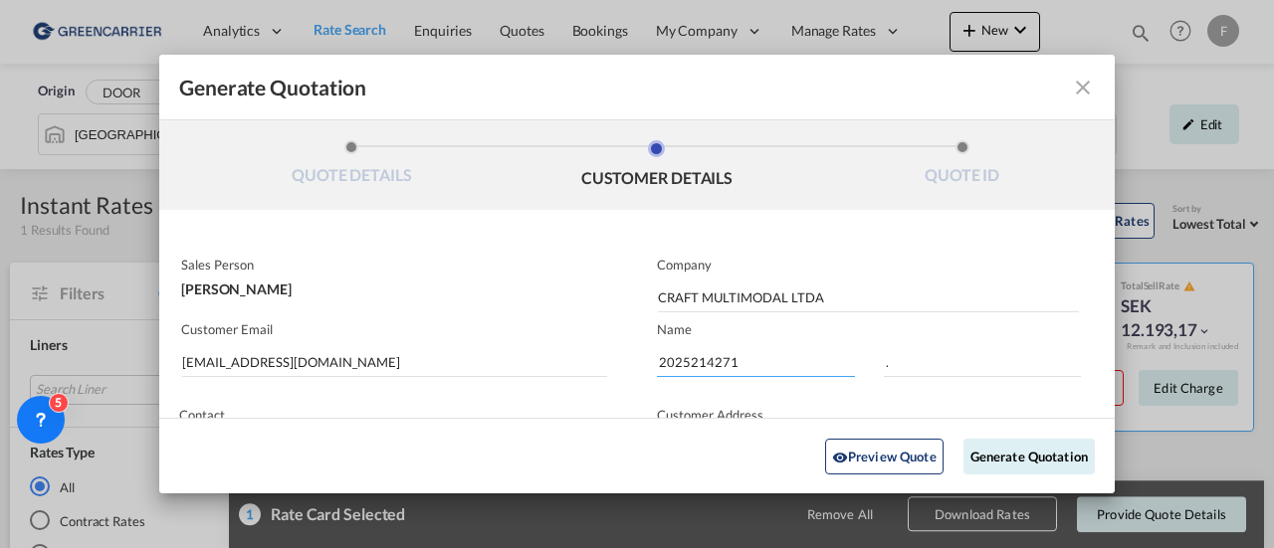
click at [703, 351] on input "2025214271" at bounding box center [756, 362] width 198 height 30
paste input "807"
type input "2025214807"
click at [992, 452] on button "Generate Quotation" at bounding box center [1028, 456] width 131 height 36
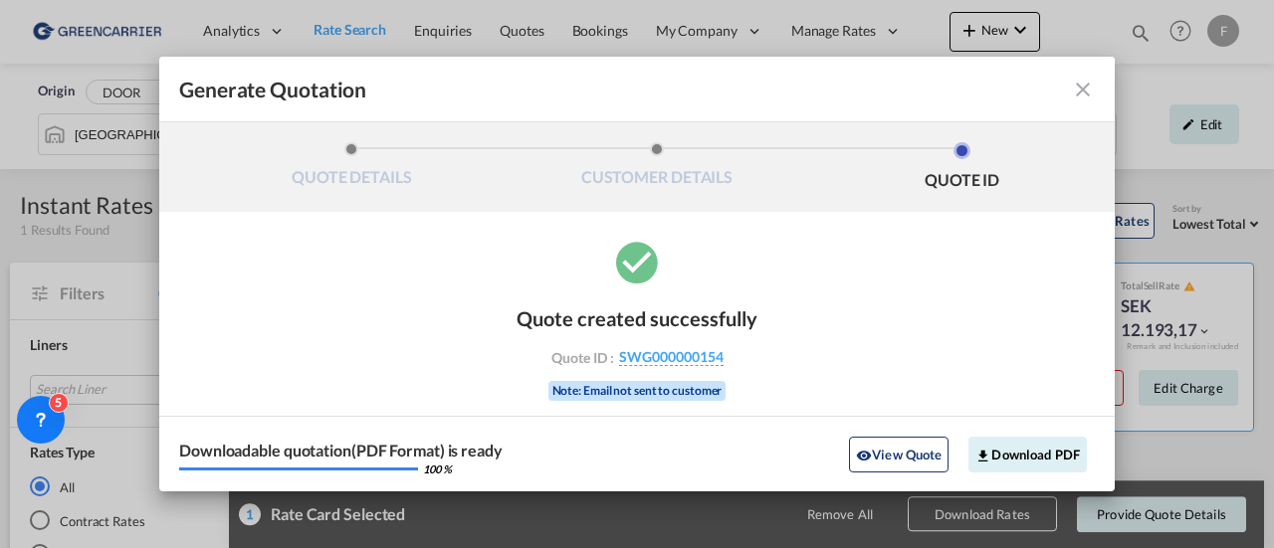
drag, startPoint x: 727, startPoint y: 355, endPoint x: 737, endPoint y: 355, distance: 10.9
click at [728, 355] on div "Quote ID : SWG000000154" at bounding box center [637, 357] width 231 height 18
drag, startPoint x: 737, startPoint y: 355, endPoint x: 622, endPoint y: 352, distance: 115.5
click at [622, 352] on div "Quote ID : SWG000000154" at bounding box center [637, 357] width 231 height 18
copy span "SWG000000154"
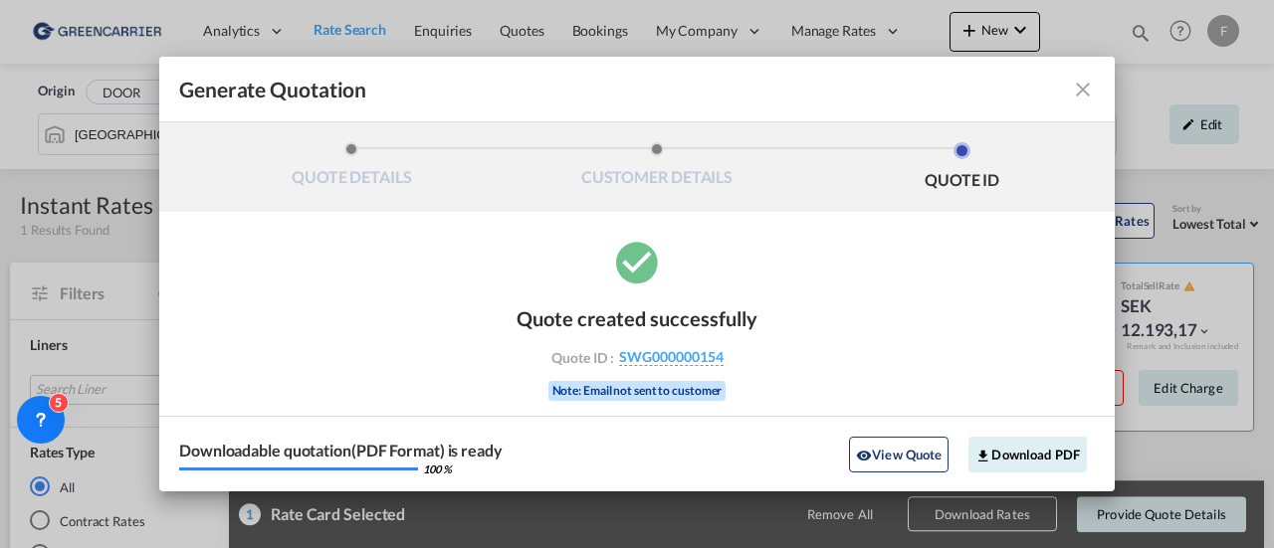
drag, startPoint x: 888, startPoint y: 77, endPoint x: 790, endPoint y: 23, distance: 111.4
click at [790, 23] on div "Generate Quotation QUOTE DETAILS CUSTOMER DETAILS QUOTE ID Start Date [DATE] Ex…" at bounding box center [637, 274] width 1274 height 548
click at [808, 373] on div "Quote created successfully Quote ID : SWG000000154 Note: Email not sent to cust…" at bounding box center [636, 364] width 955 height 255
drag, startPoint x: 760, startPoint y: 348, endPoint x: 619, endPoint y: 359, distance: 141.7
click at [619, 359] on div "Quote created successfully Quote ID : SWG000000154 Note: Email not sent to cust…" at bounding box center [636, 364] width 955 height 255
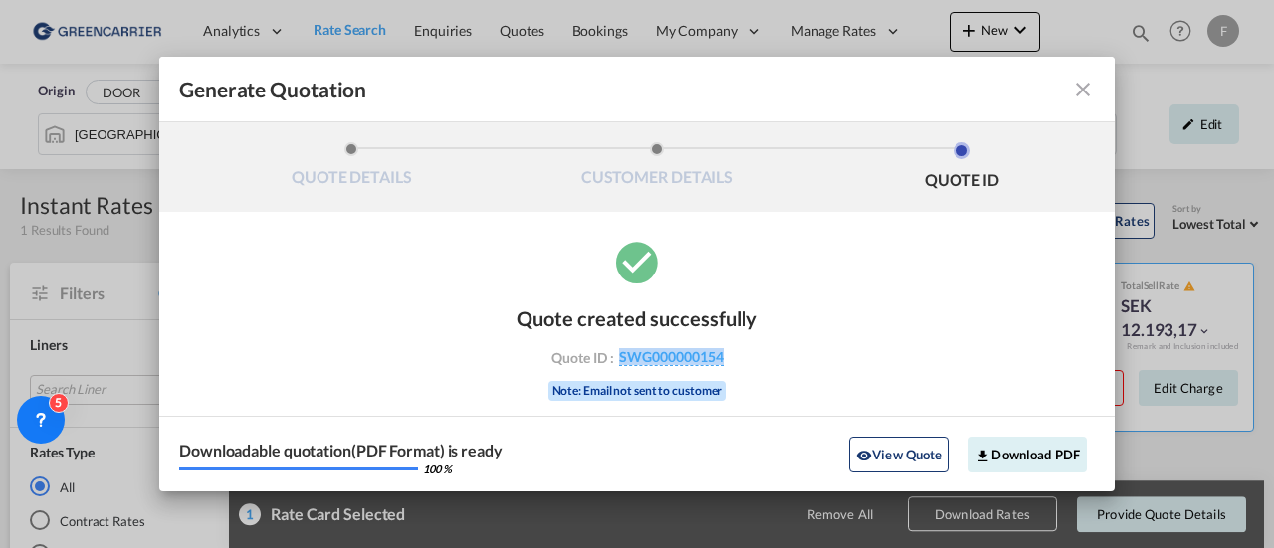
copy span "SWG000000154"
click at [1023, 447] on button "Download PDF" at bounding box center [1027, 455] width 118 height 36
